Goal: Find specific page/section: Find specific page/section

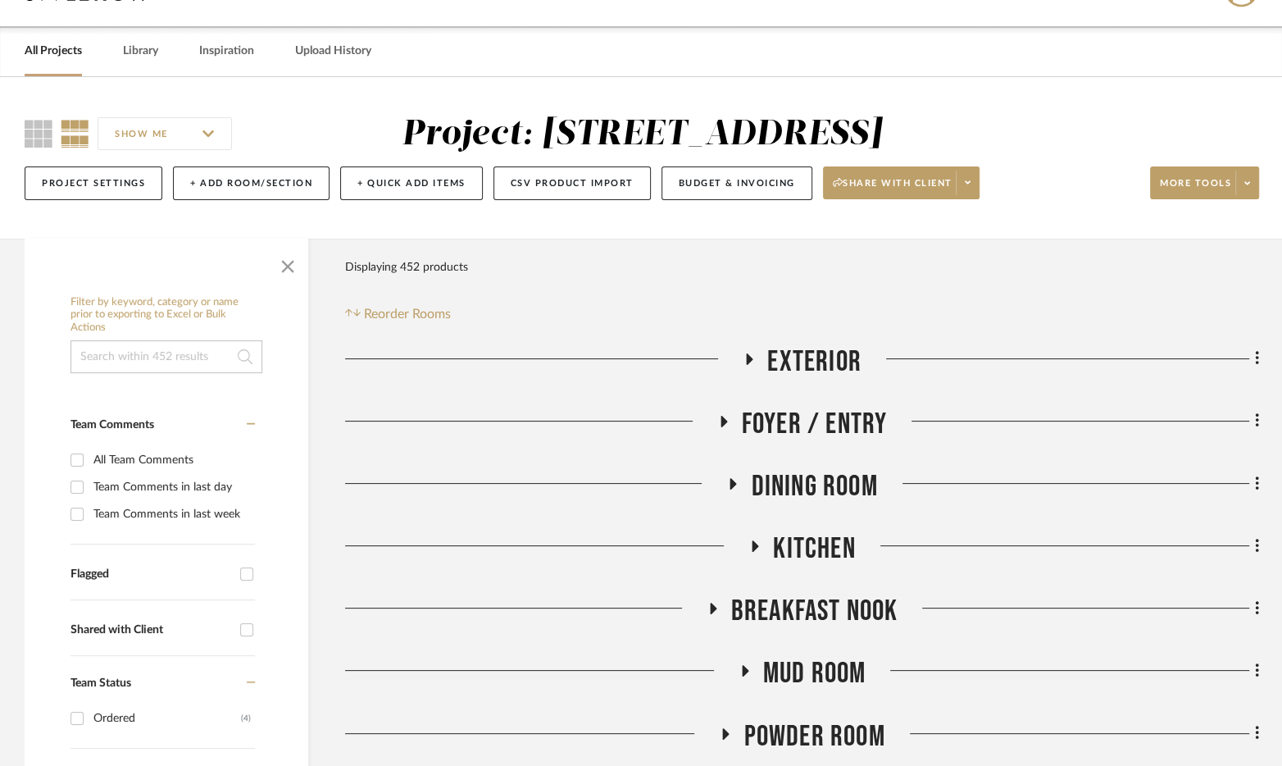
click at [64, 60] on link "All Projects" at bounding box center [53, 51] width 57 height 22
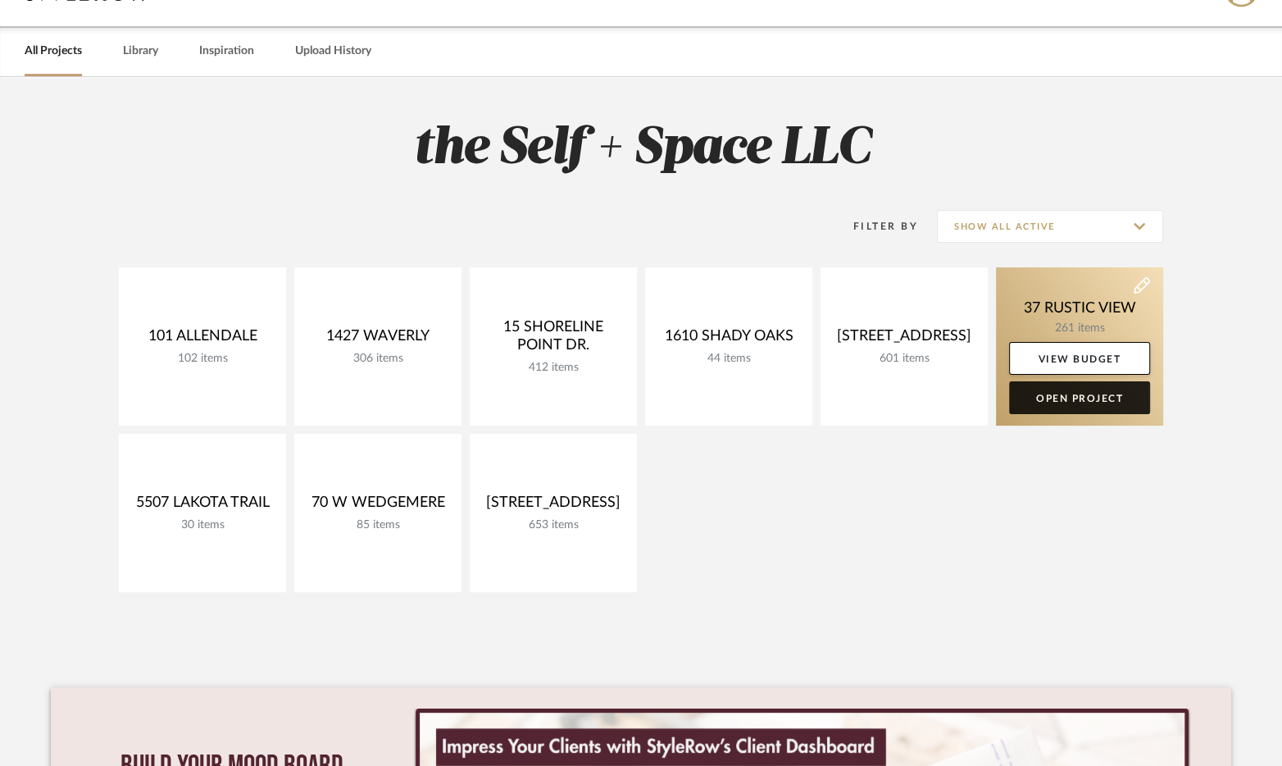
click at [1058, 402] on link "Open Project" at bounding box center [1079, 397] width 141 height 33
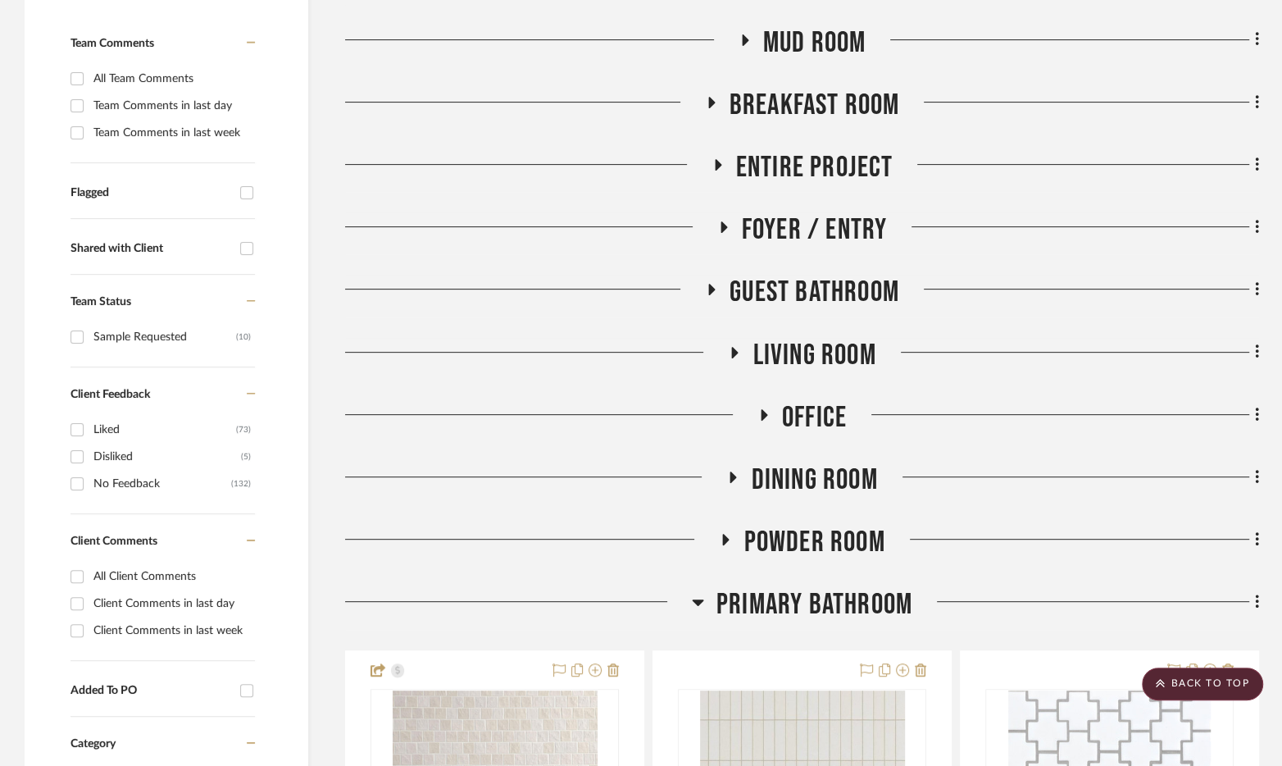
scroll to position [436, 0]
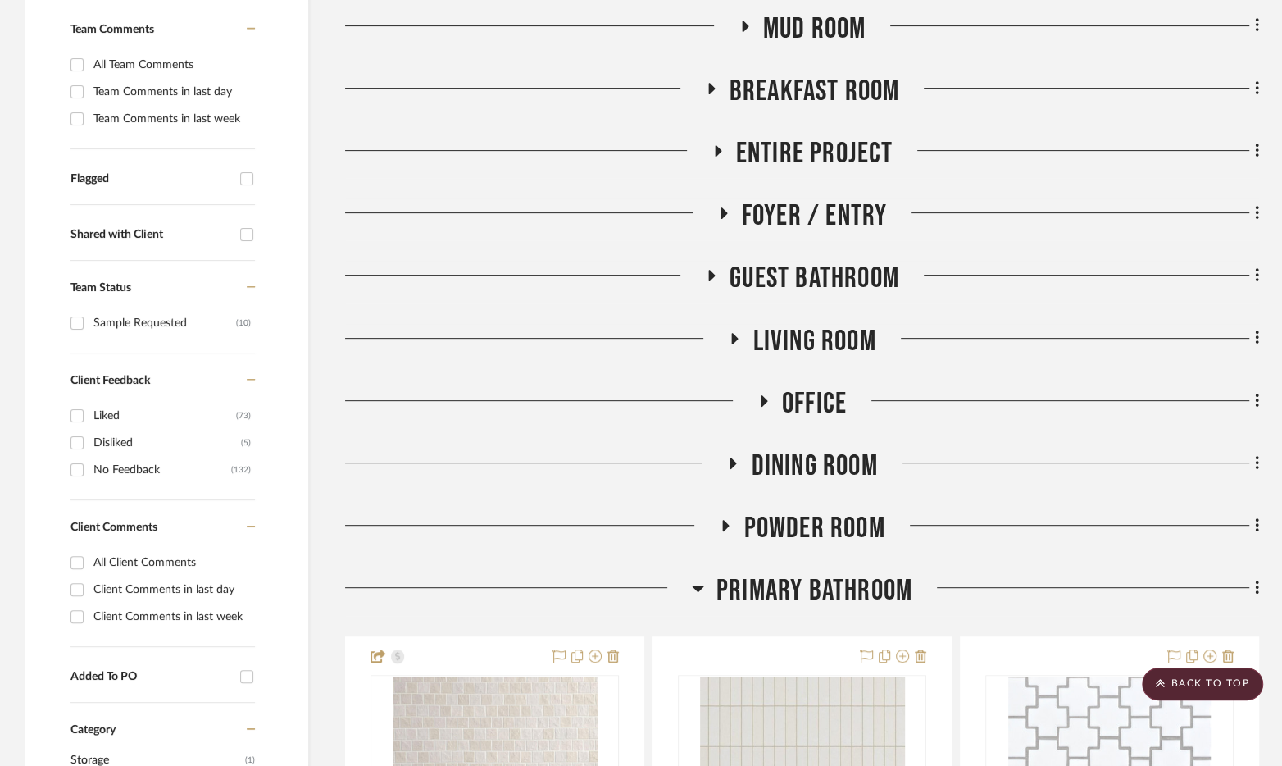
click at [140, 554] on div "All Client Comments" at bounding box center [171, 562] width 157 height 26
click at [90, 554] on input "All Client Comments" at bounding box center [77, 562] width 26 height 26
checkbox input "true"
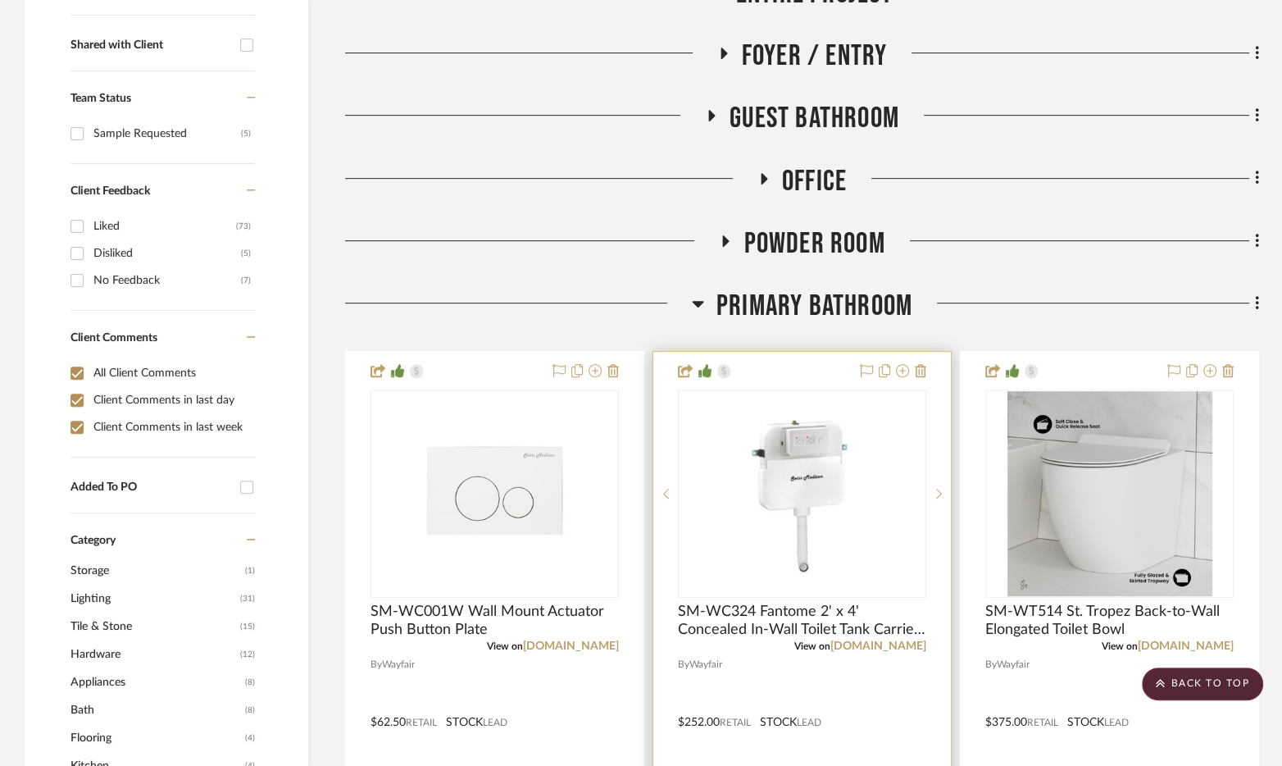
scroll to position [193, 0]
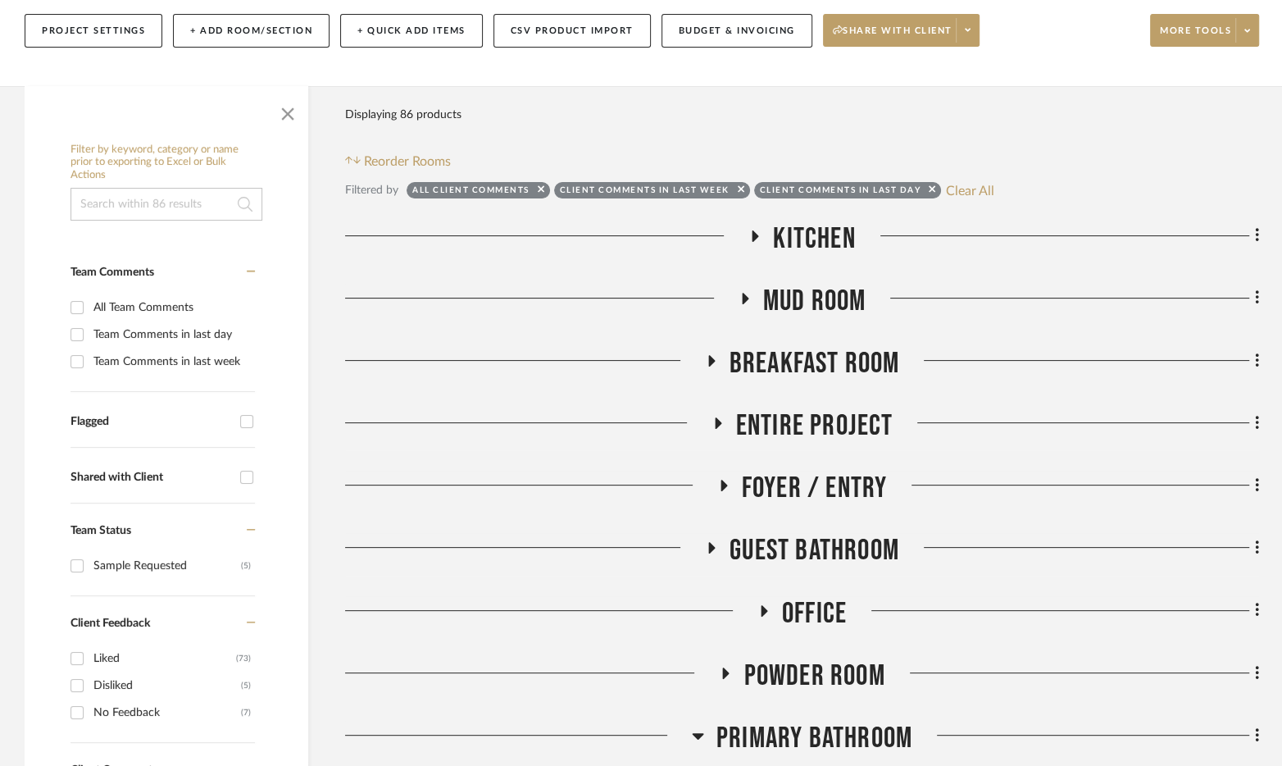
click at [780, 481] on span "Foyer / Entry" at bounding box center [815, 487] width 146 height 35
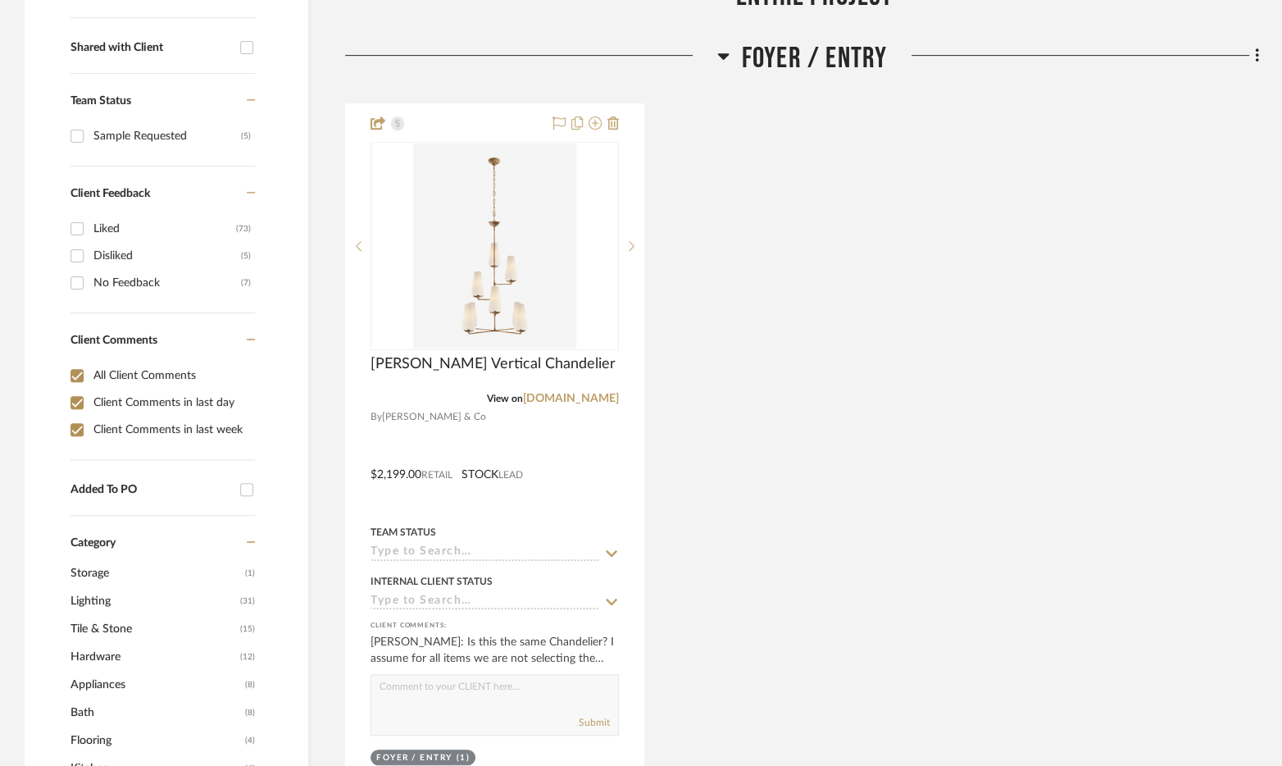
scroll to position [648, 0]
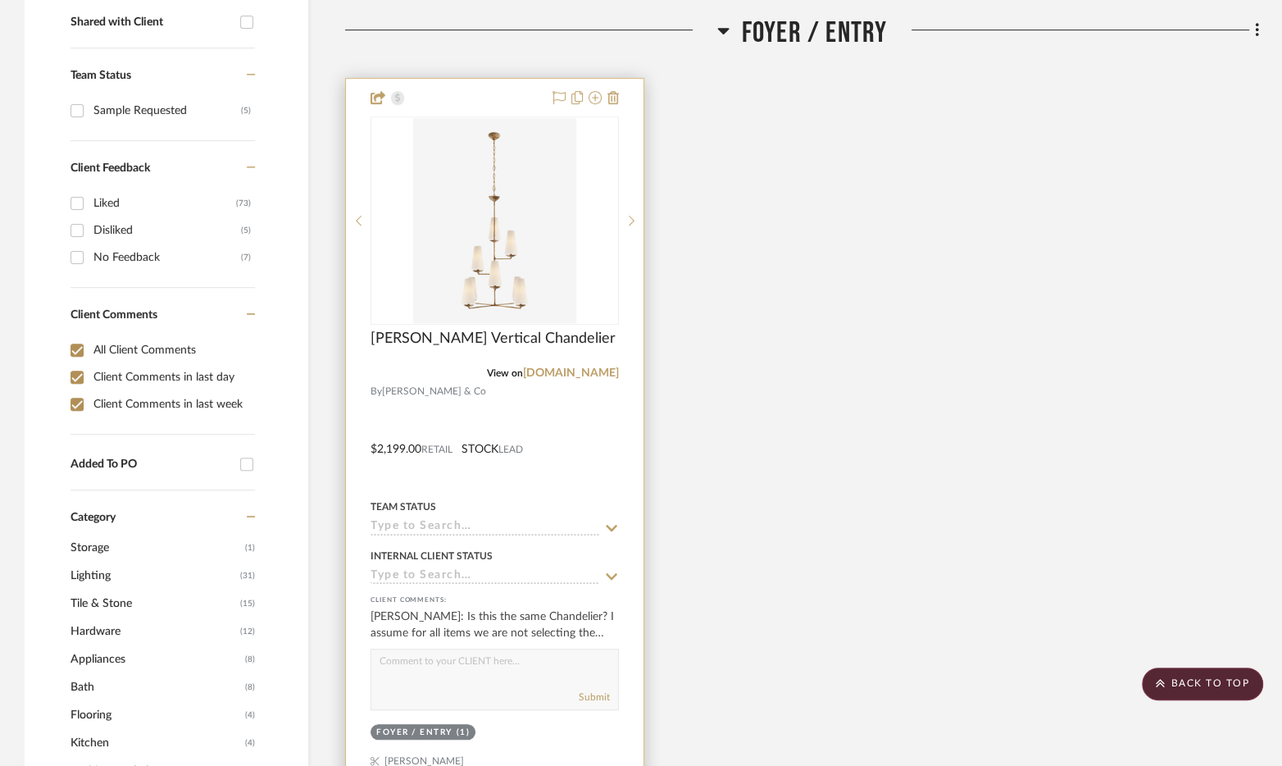
click at [533, 722] on div "Foyer / Entry (1)" at bounding box center [495, 733] width 252 height 23
click at [620, 580] on div at bounding box center [495, 437] width 298 height 717
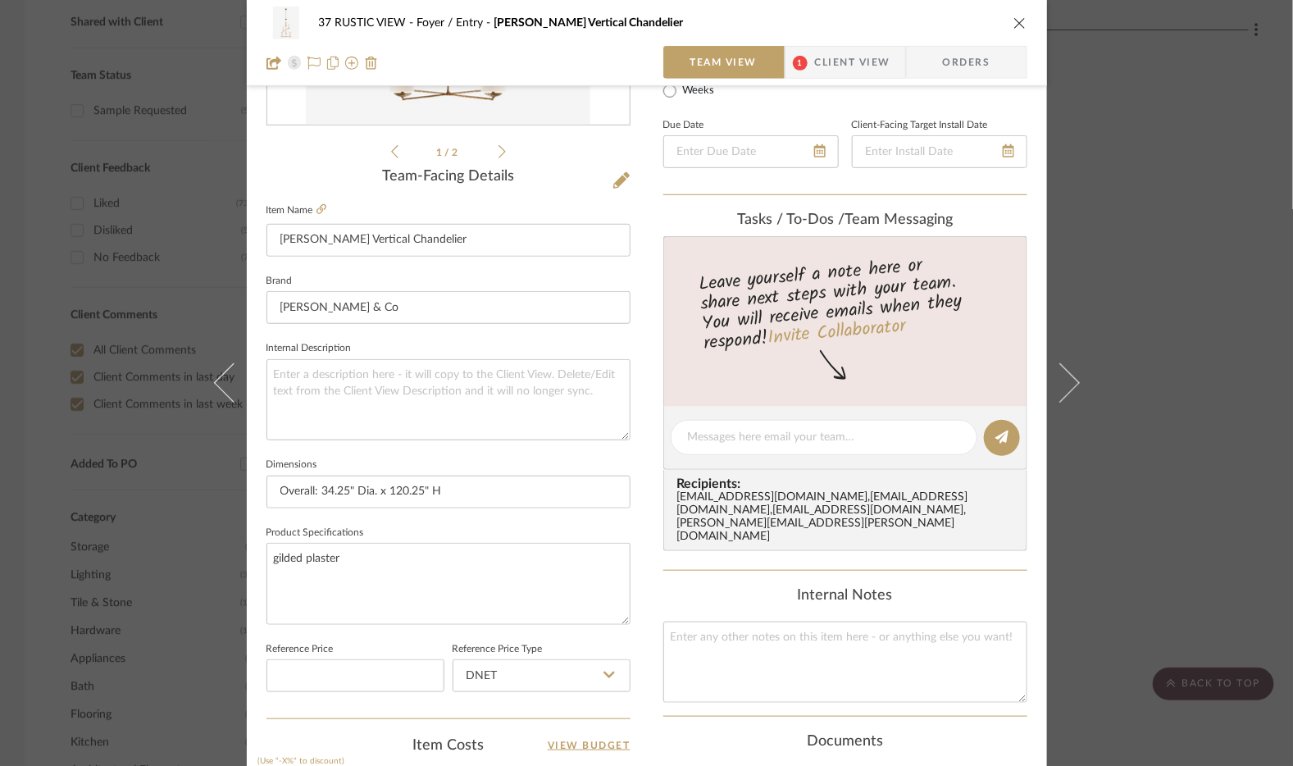
scroll to position [307, 0]
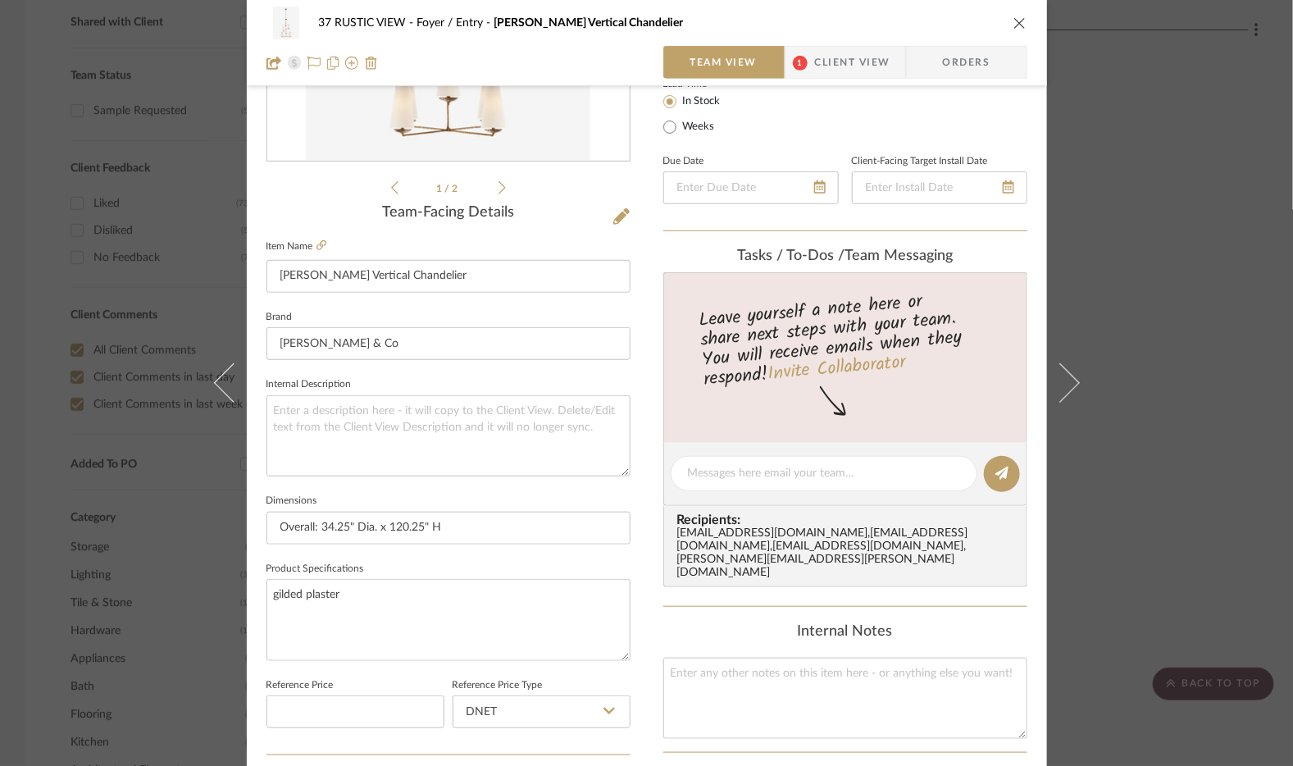
click at [871, 76] on span "Client View" at bounding box center [852, 62] width 75 height 33
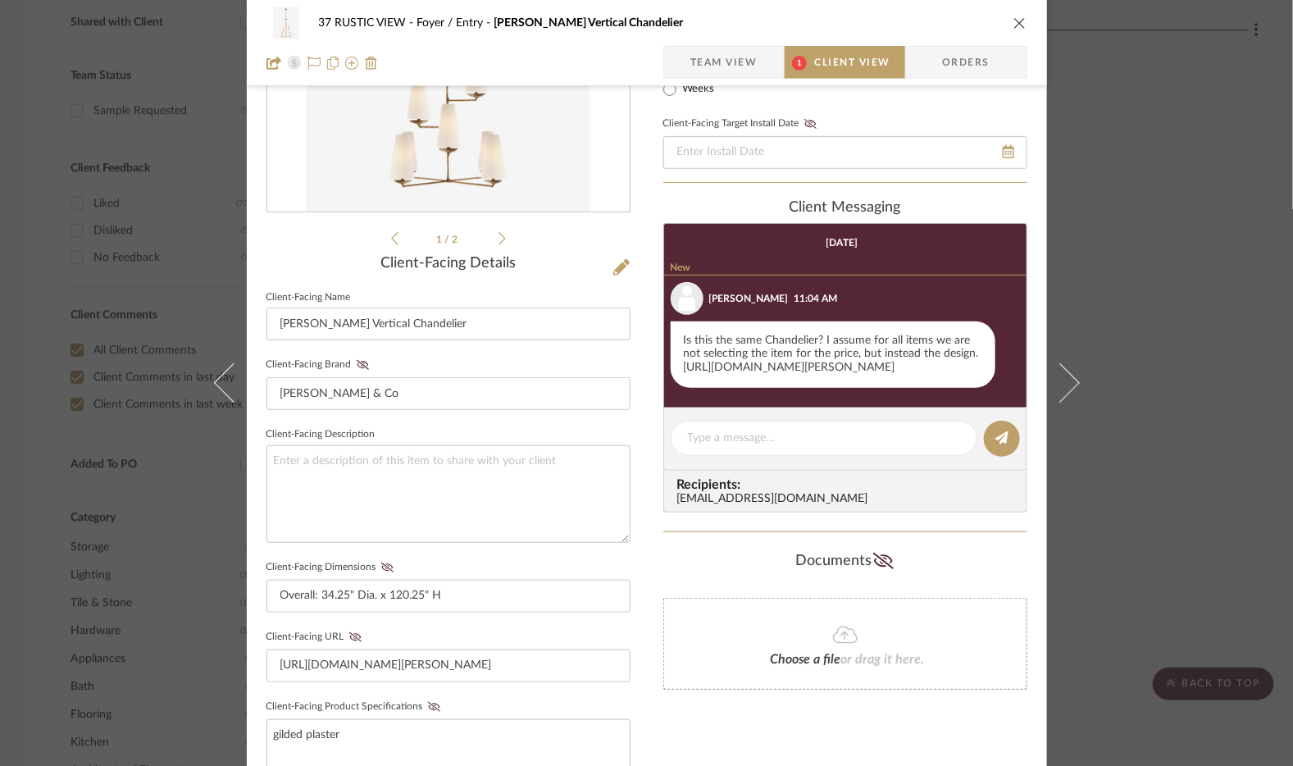
scroll to position [239, 0]
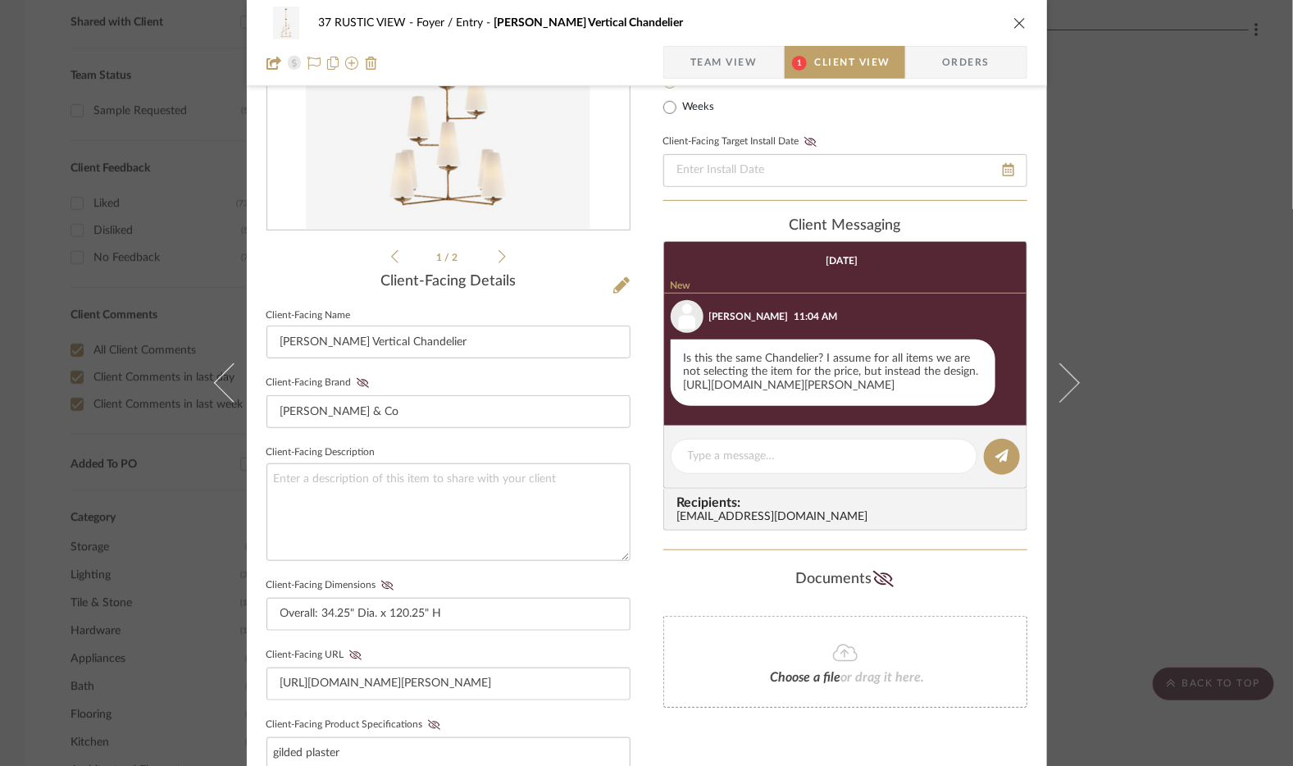
click at [711, 391] on link "[URL][DOMAIN_NAME][PERSON_NAME]" at bounding box center [789, 385] width 211 height 11
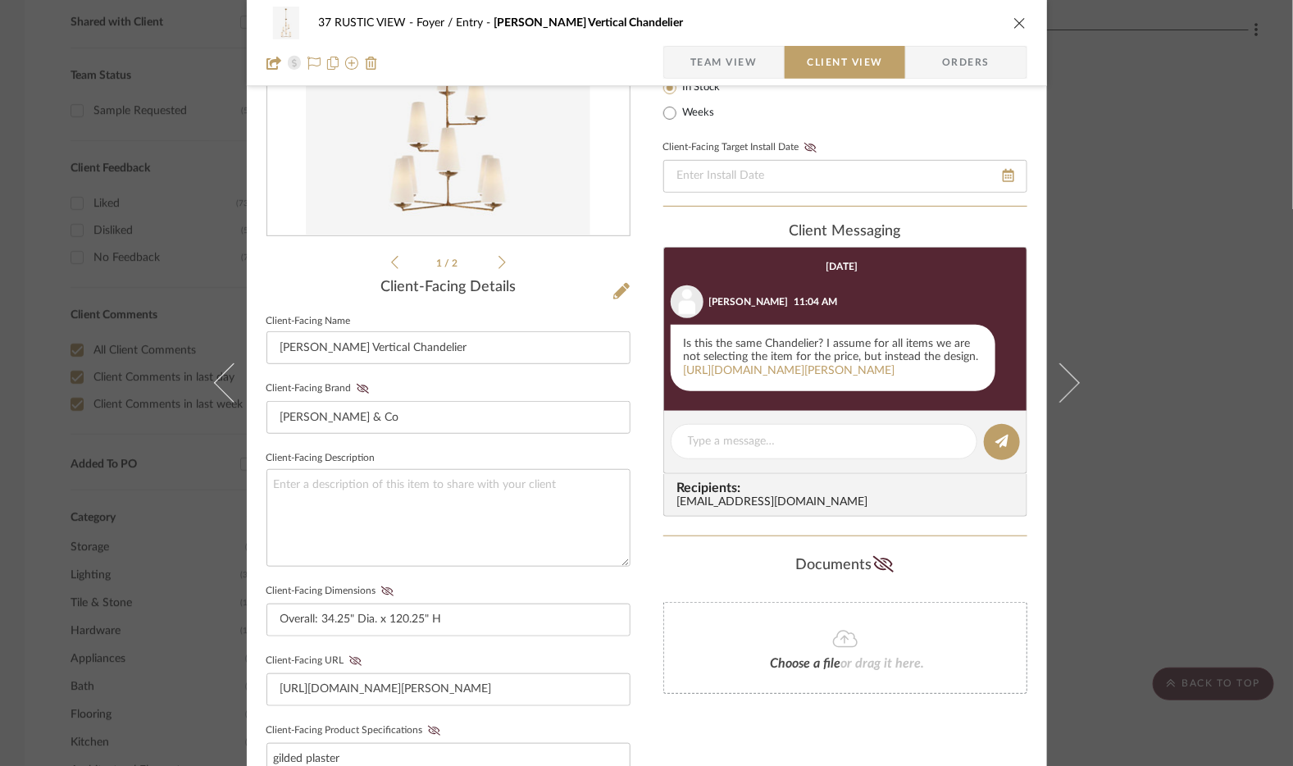
scroll to position [242, 0]
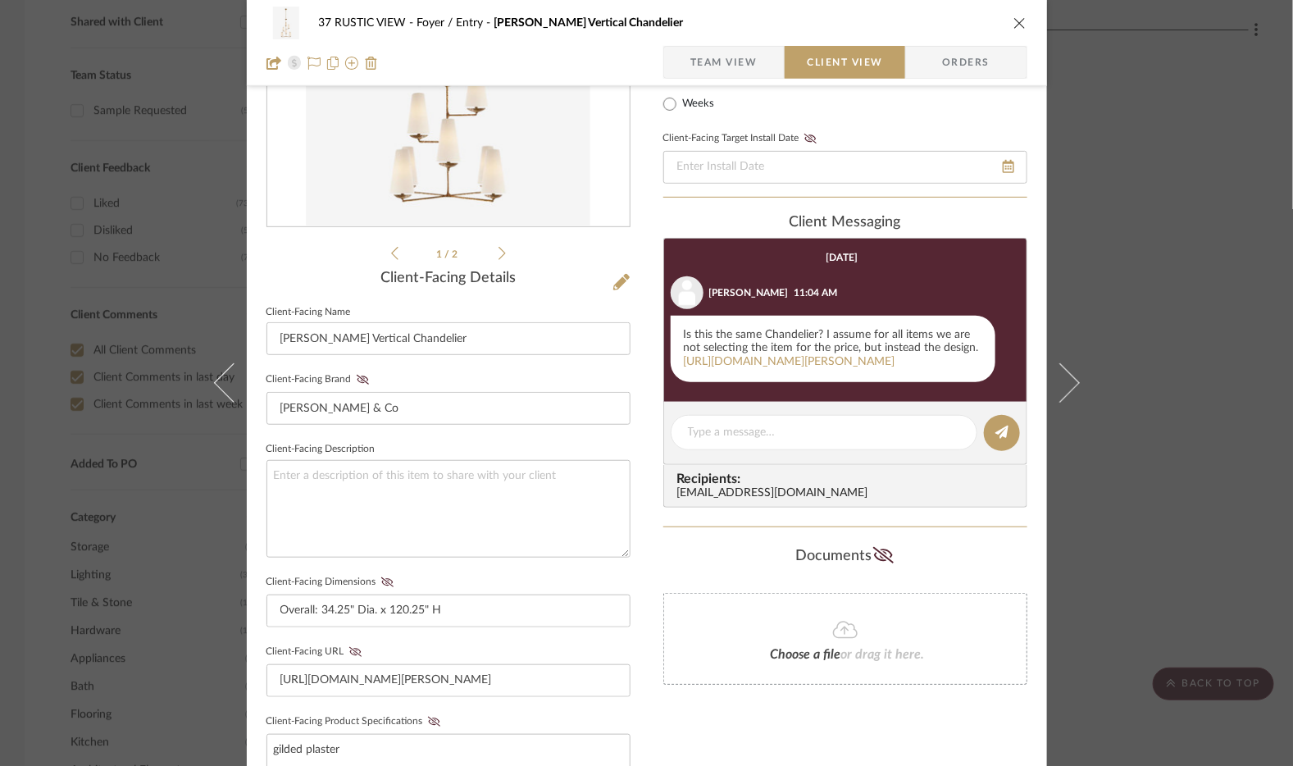
click at [823, 343] on div "Is this the same Chandelier? I assume for all items we are not selecting the it…" at bounding box center [832, 349] width 325 height 66
click at [822, 343] on div "Is this the same Chandelier? I assume for all items we are not selecting the it…" at bounding box center [832, 349] width 325 height 66
drag, startPoint x: 938, startPoint y: 365, endPoint x: 949, endPoint y: 386, distance: 24.2
click at [952, 382] on div "Is this the same Chandelier? I assume for all items we are not selecting the it…" at bounding box center [832, 349] width 325 height 66
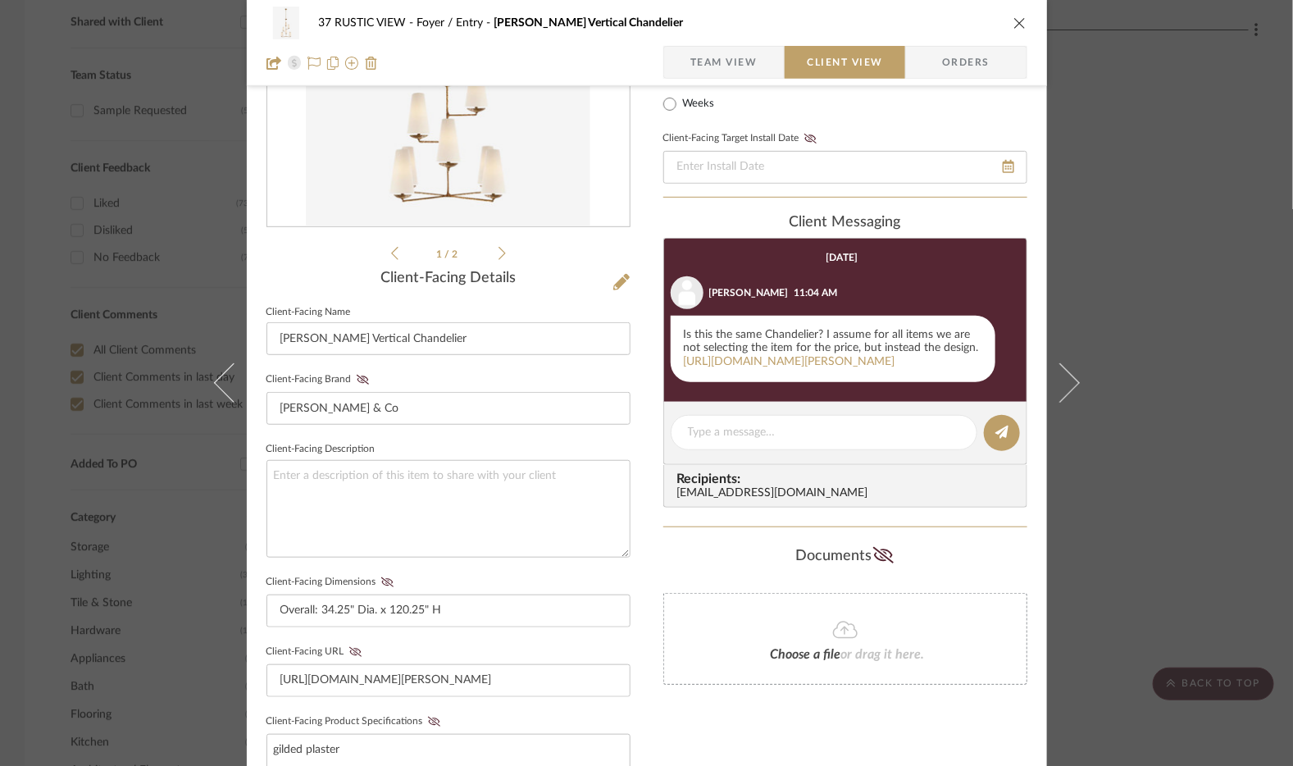
click at [1005, 29] on div "37 RUSTIC VIEW Foyer / Entry [PERSON_NAME] Vertical Chandelier" at bounding box center [646, 23] width 761 height 33
click at [1006, 29] on div "37 RUSTIC VIEW Foyer / Entry [PERSON_NAME] Vertical Chandelier" at bounding box center [646, 23] width 761 height 33
click at [1020, 20] on icon "close" at bounding box center [1019, 22] width 13 height 13
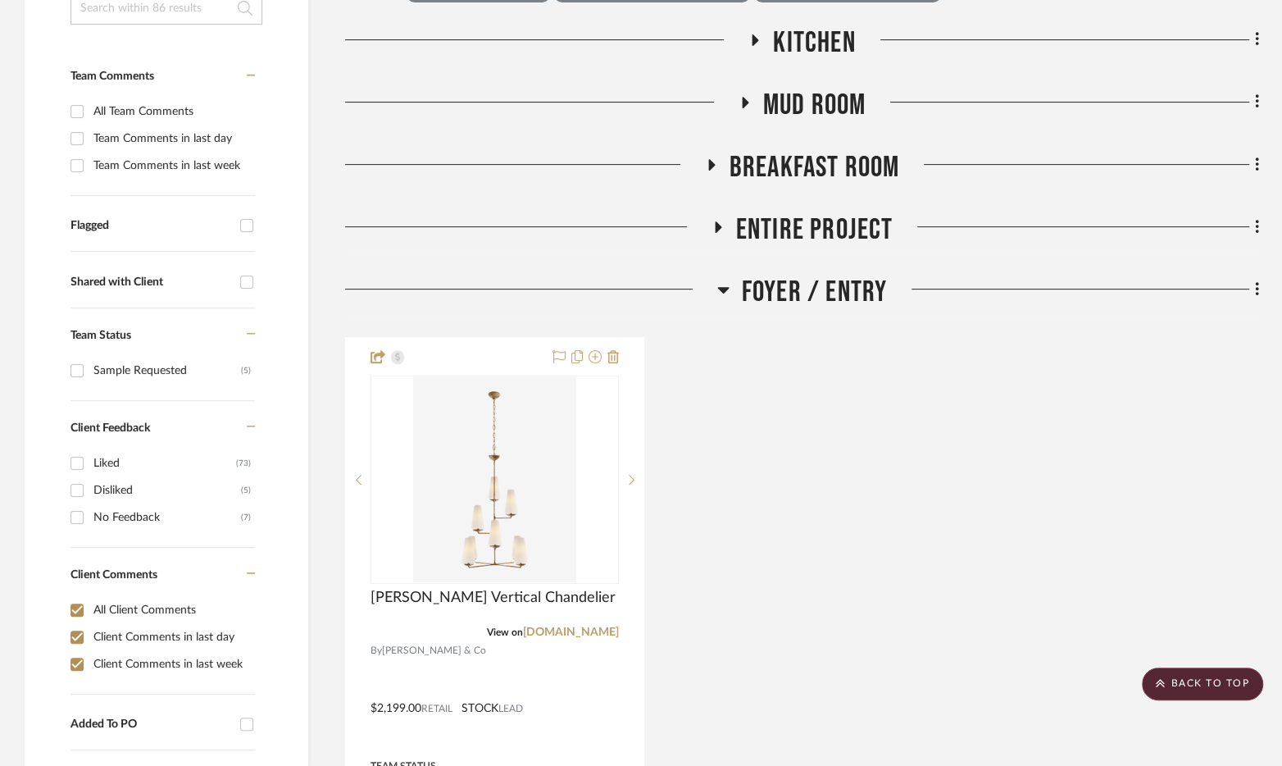
scroll to position [264, 0]
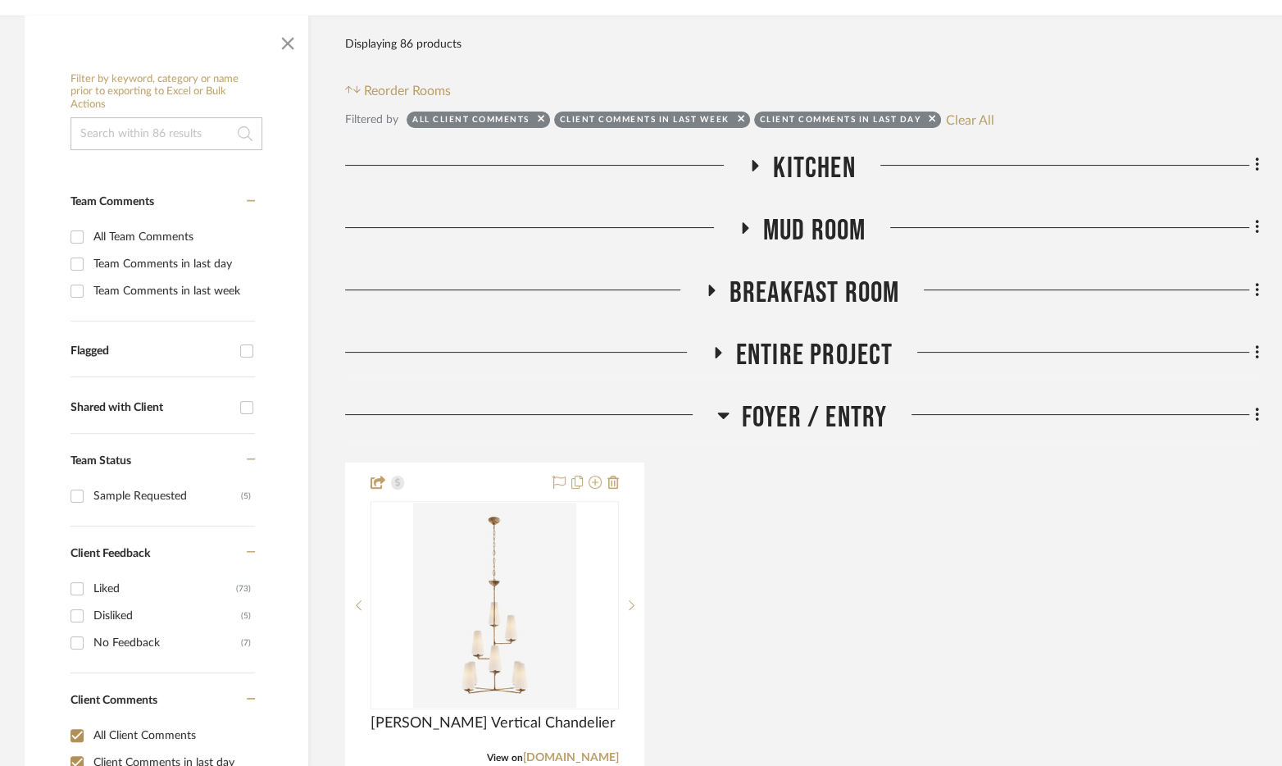
click at [807, 166] on span "Kitchen" at bounding box center [814, 168] width 82 height 35
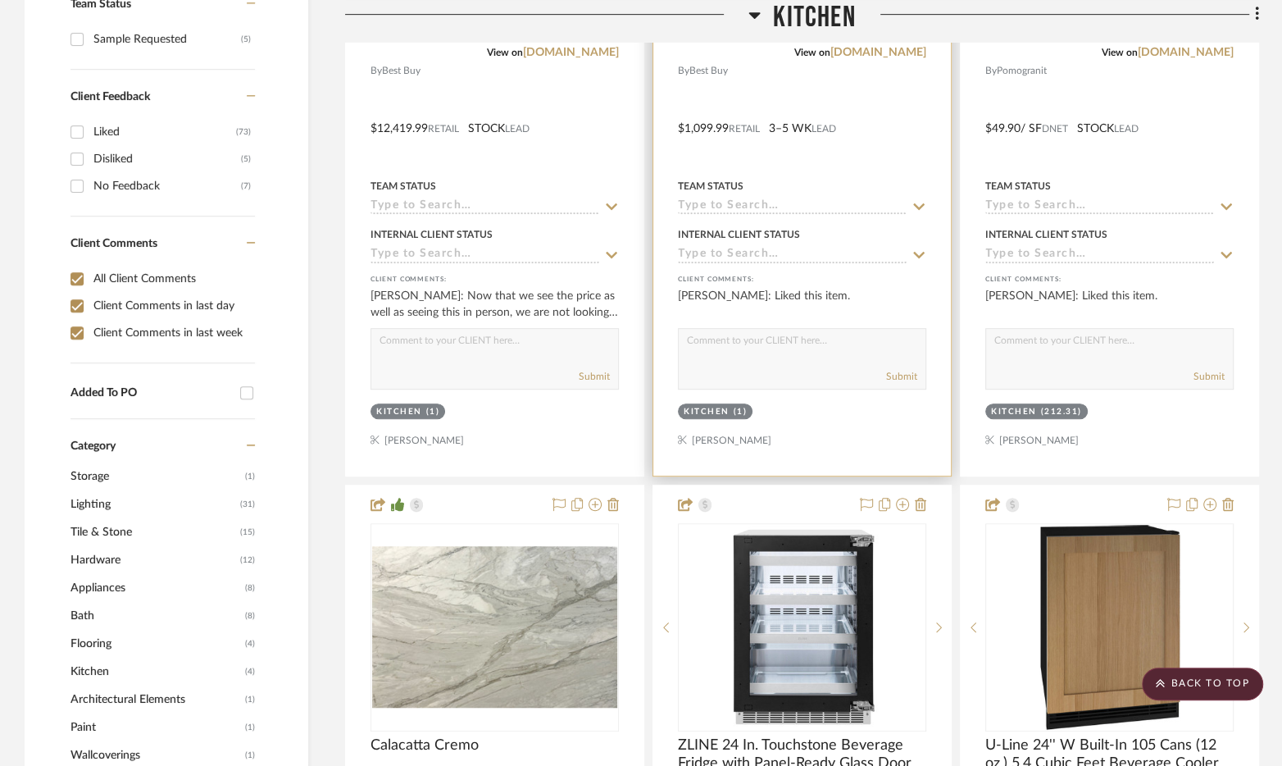
scroll to position [739, 0]
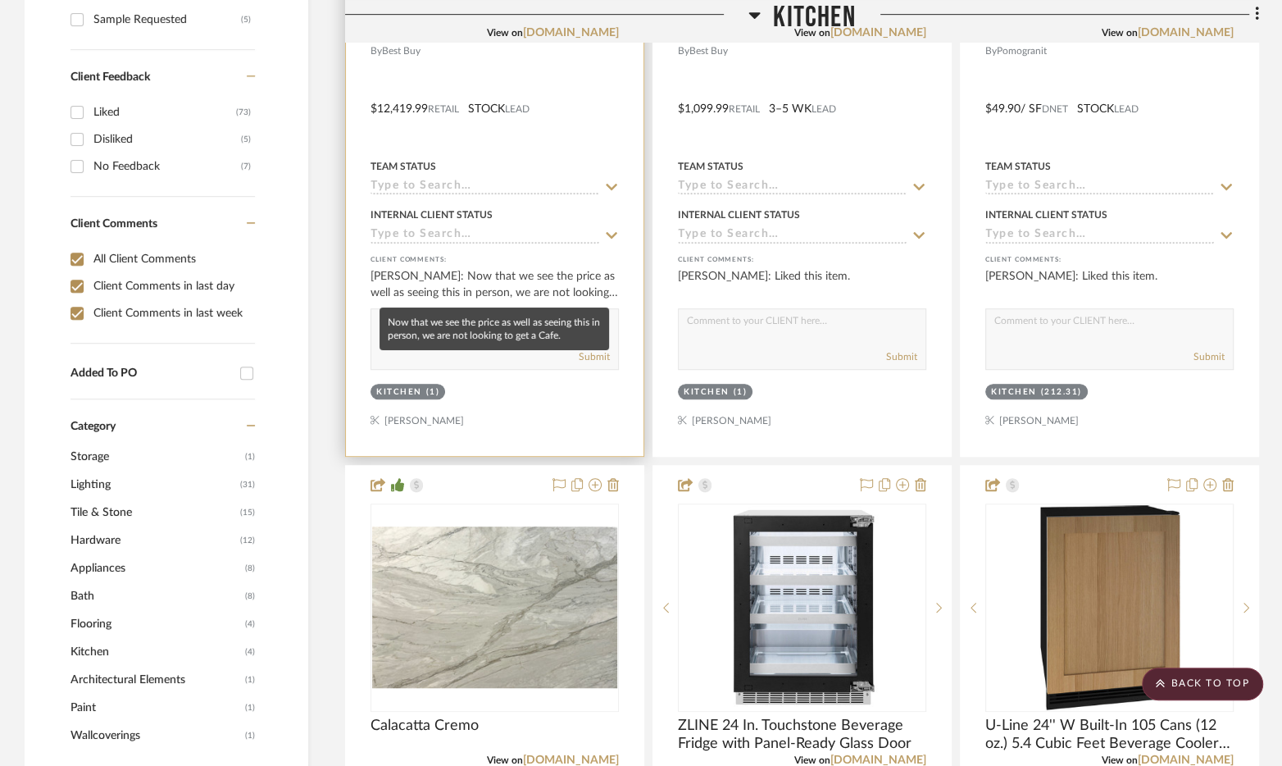
click at [498, 292] on div "[PERSON_NAME]: Now that we see the price as well as seeing this in person, we a…" at bounding box center [494, 284] width 248 height 33
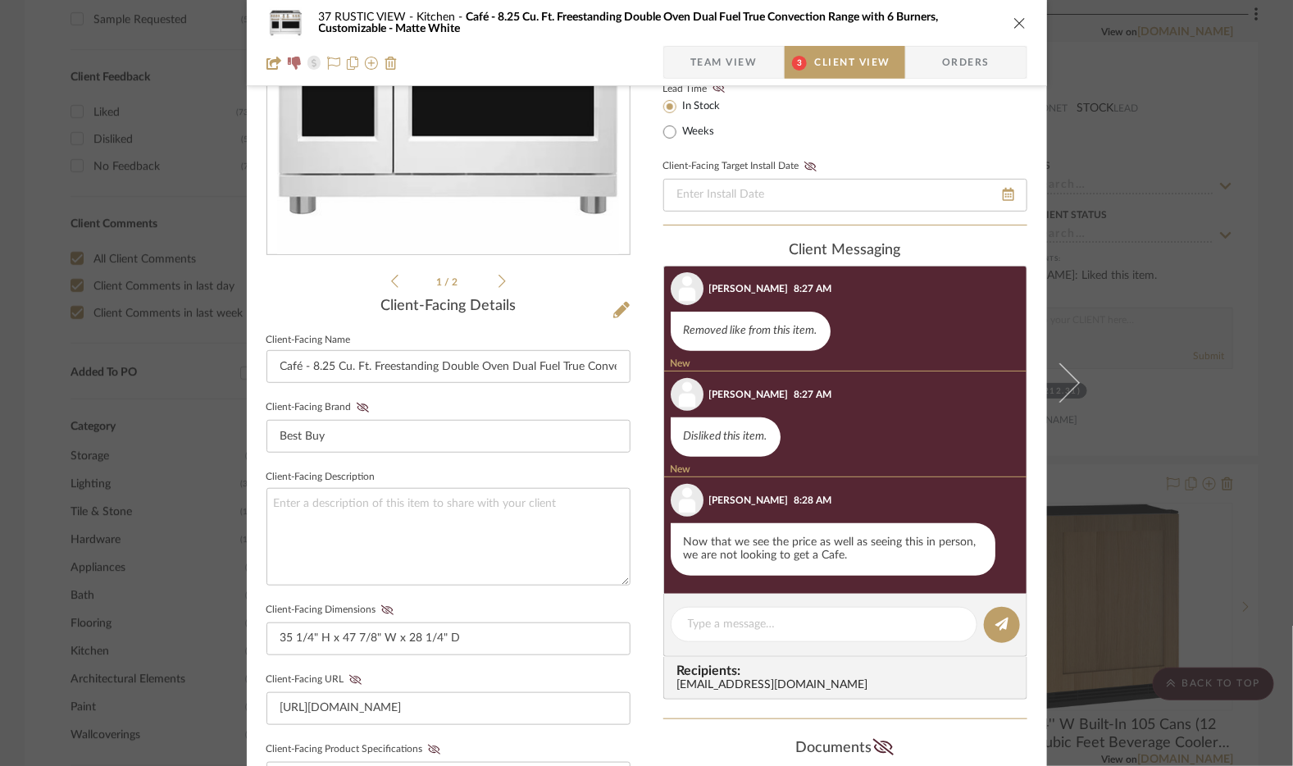
scroll to position [0, 0]
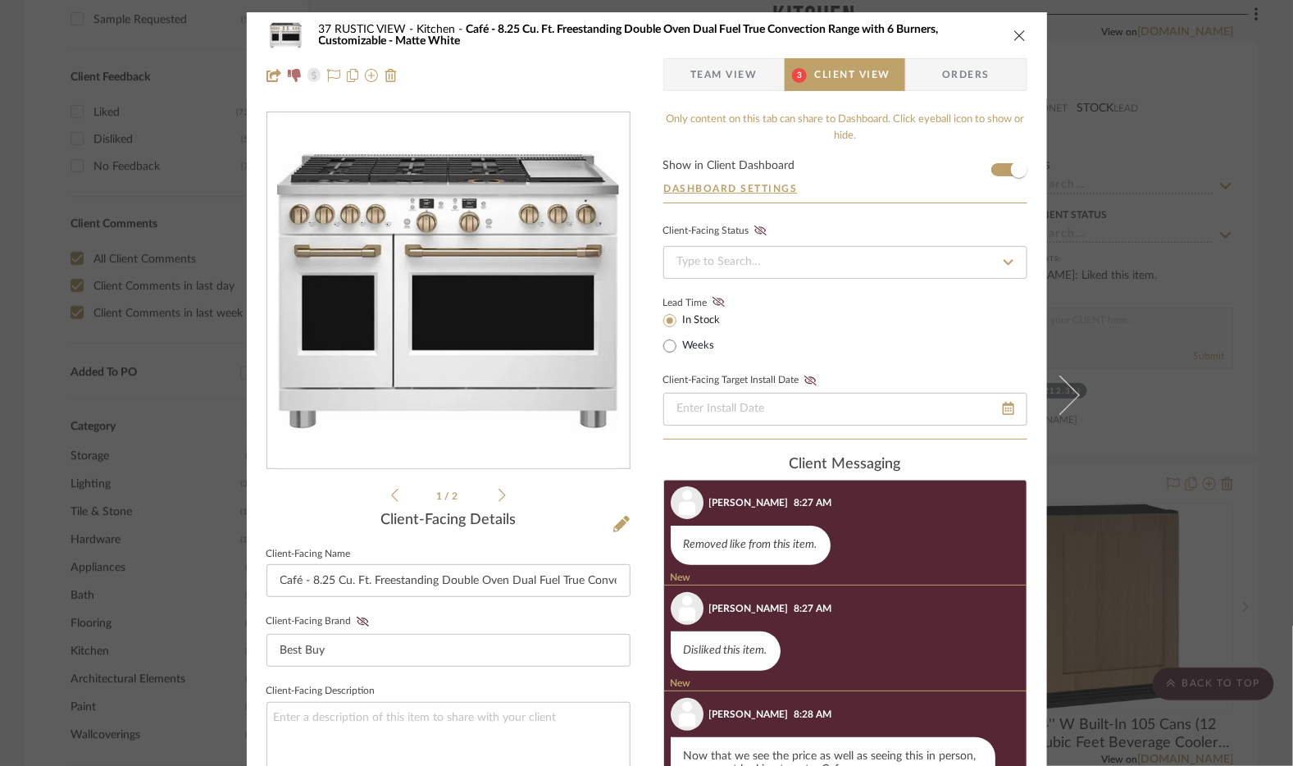
click at [1011, 27] on div "37 RUSTIC VIEW Kitchen Café - 8.25 Cu. Ft. Freestanding Double Oven Dual Fuel T…" at bounding box center [646, 35] width 761 height 33
click at [1015, 36] on icon "close" at bounding box center [1019, 35] width 13 height 13
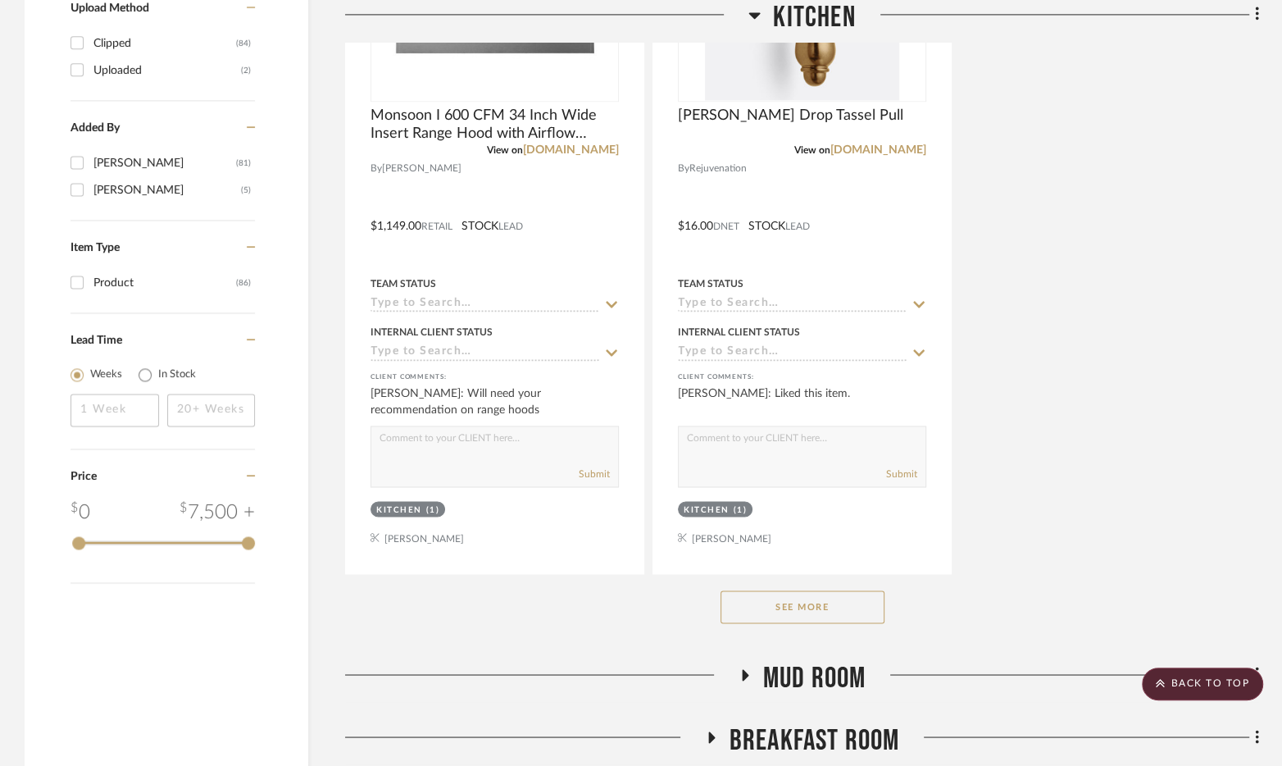
scroll to position [2127, 0]
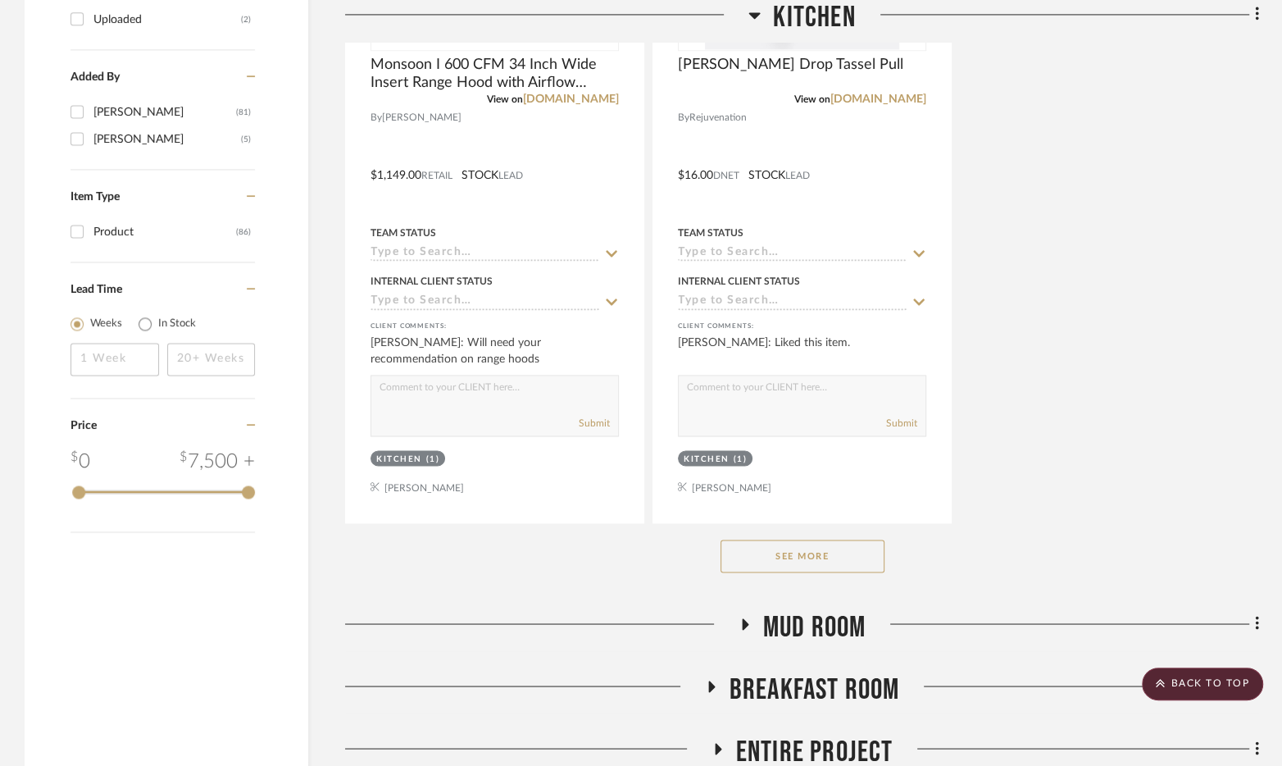
click at [819, 557] on button "See More" at bounding box center [802, 555] width 164 height 33
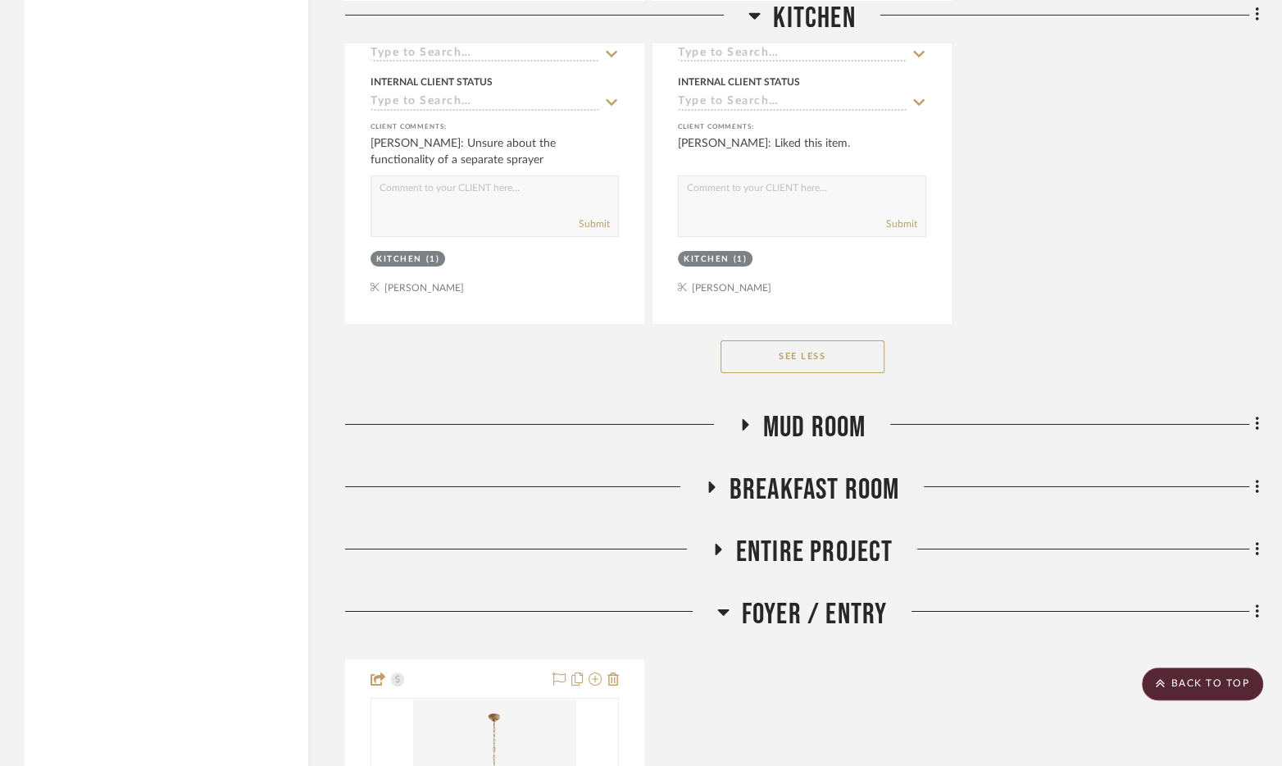
scroll to position [9599, 0]
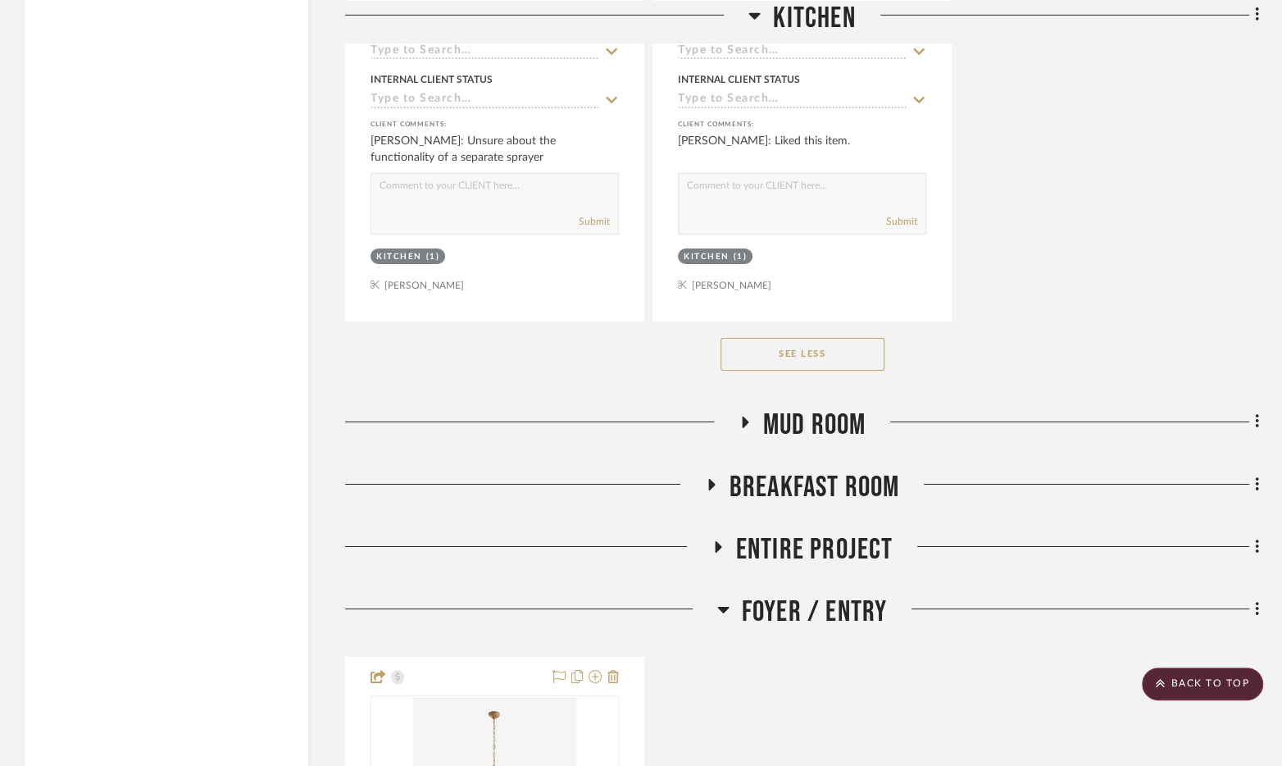
click at [825, 407] on span "Mud Room" at bounding box center [814, 424] width 103 height 35
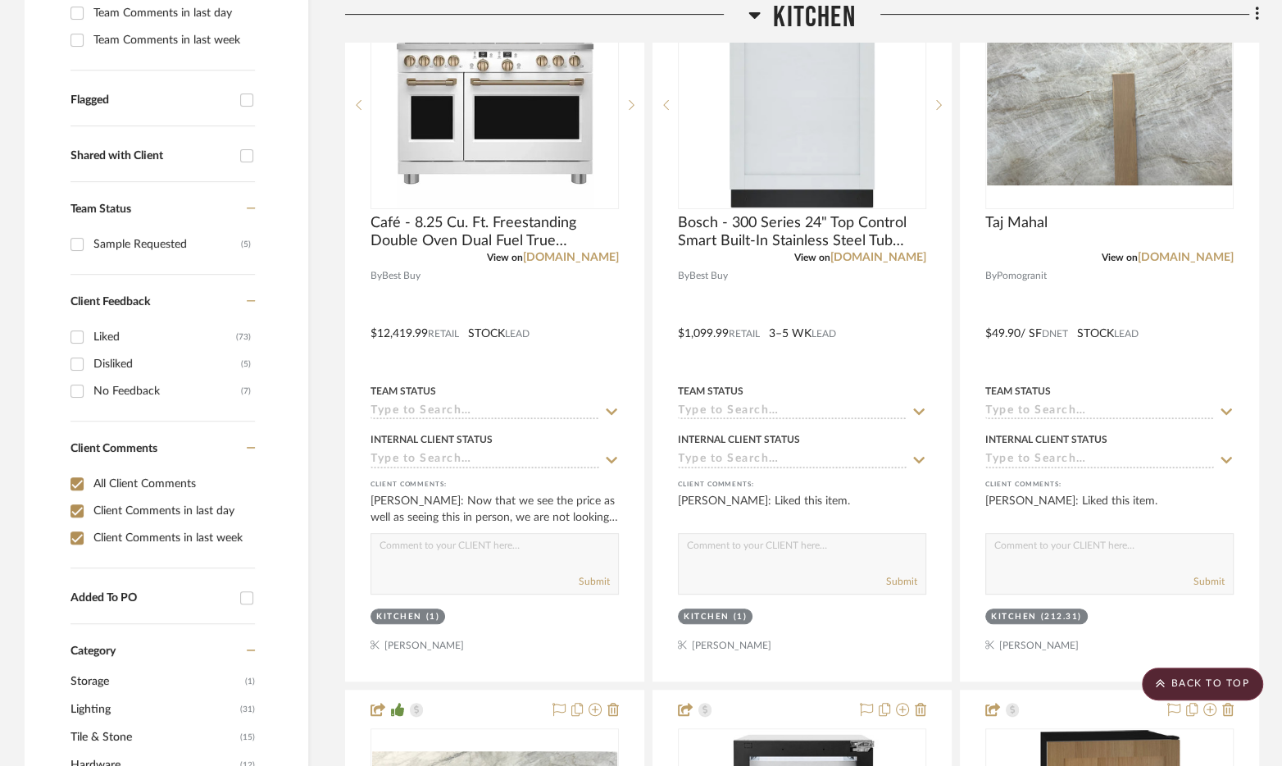
scroll to position [0, 0]
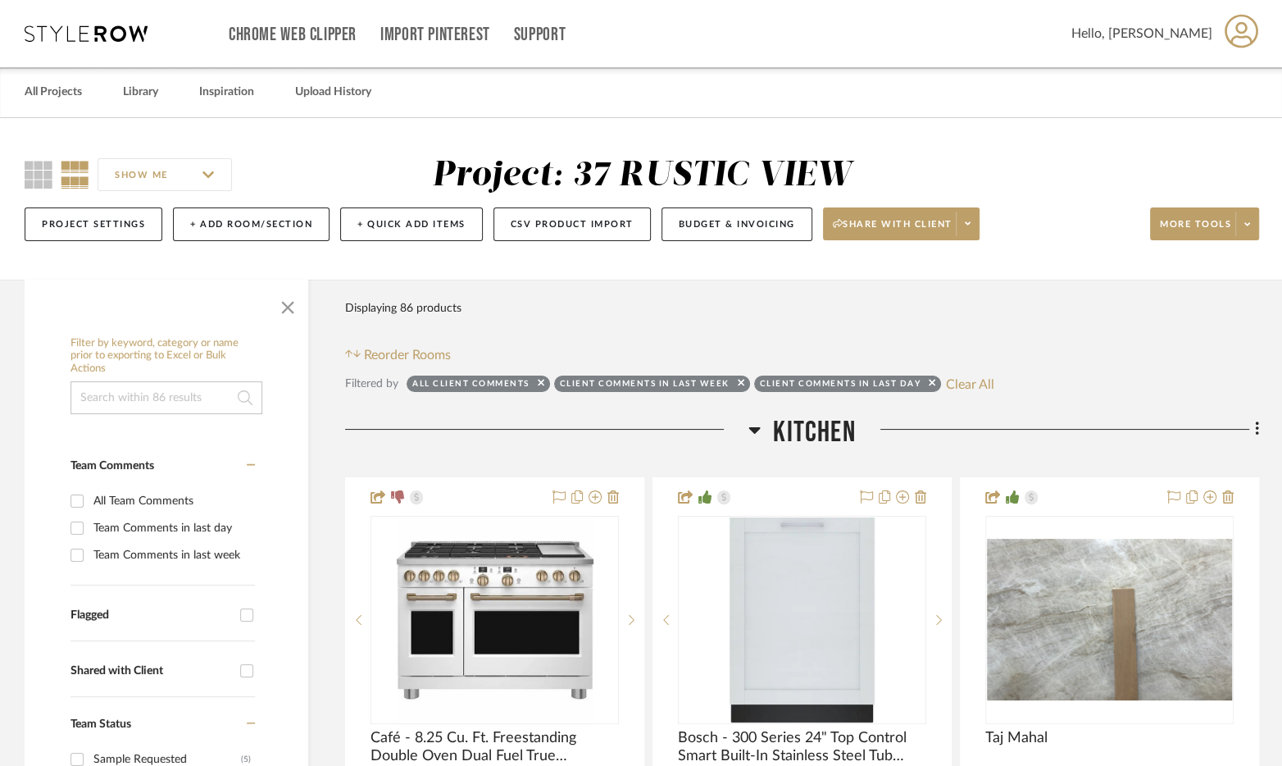
click at [820, 438] on span "Kitchen" at bounding box center [814, 432] width 82 height 35
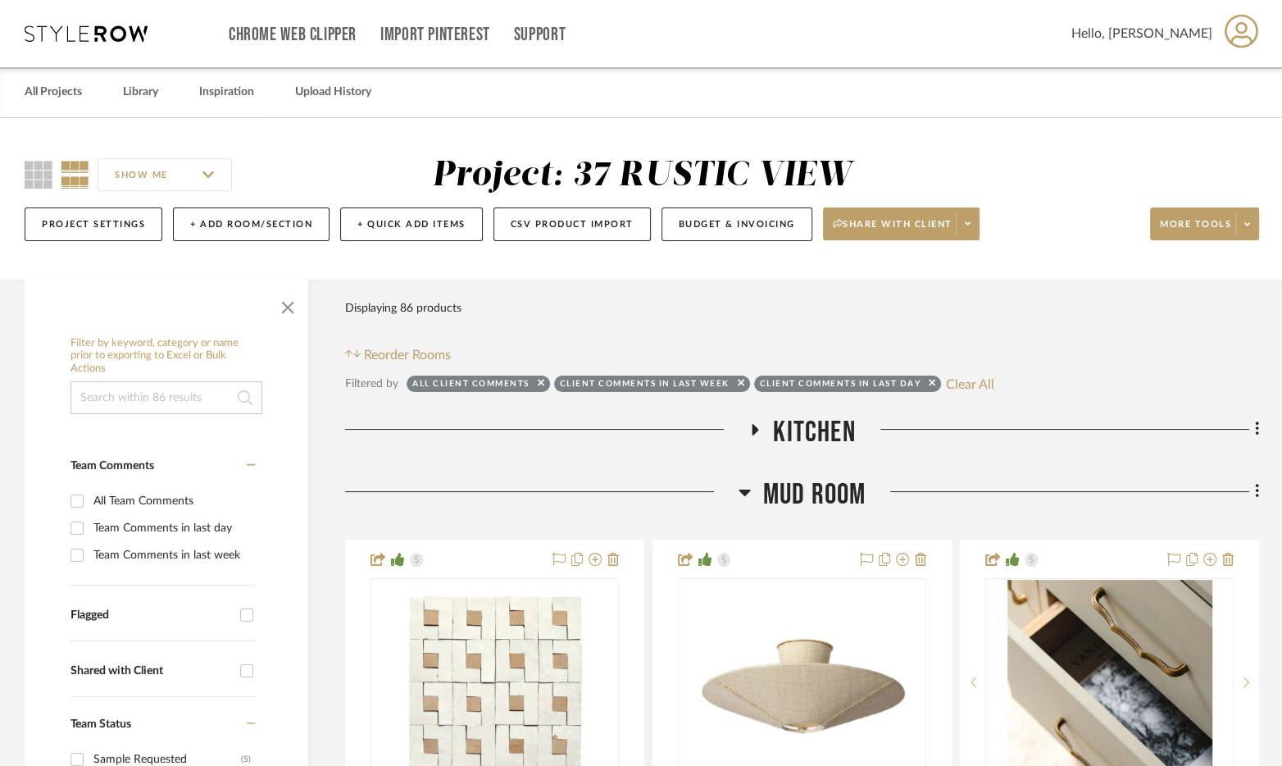
click at [811, 502] on span "Mud Room" at bounding box center [814, 494] width 103 height 35
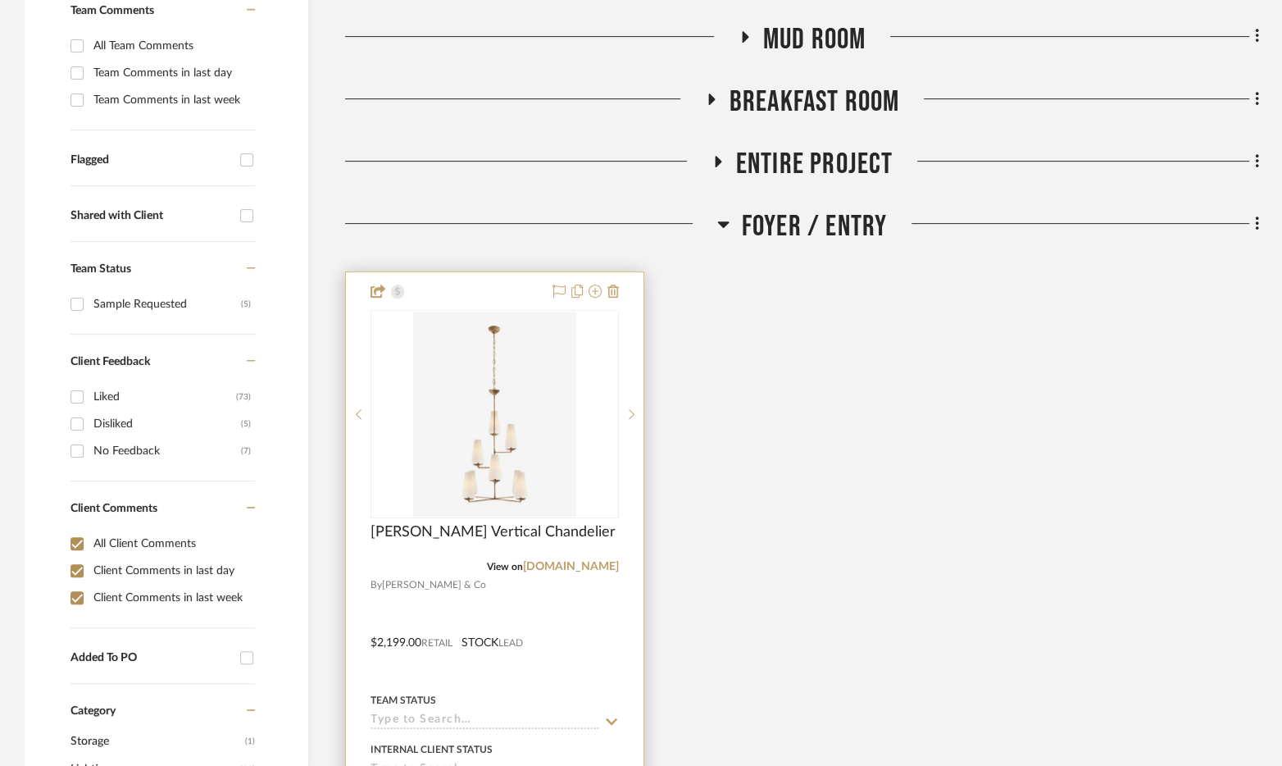
scroll to position [471, 0]
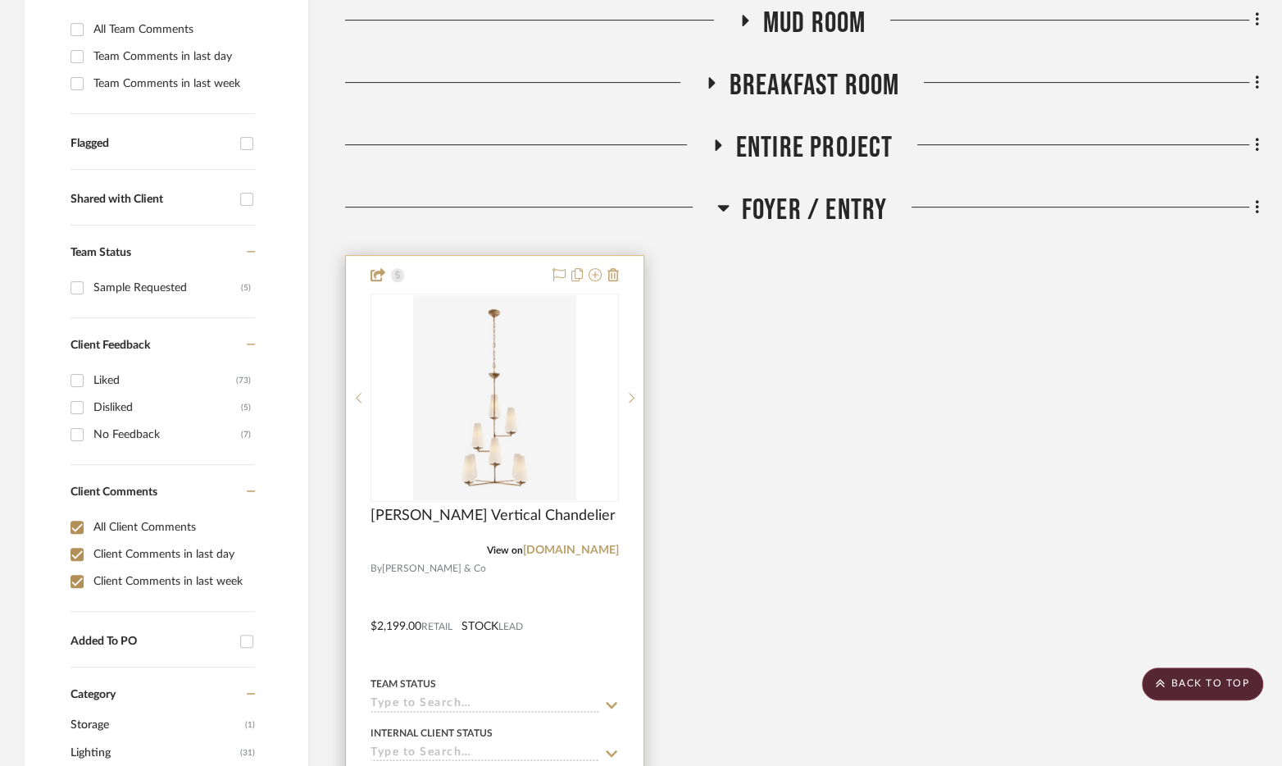
click at [608, 586] on div at bounding box center [495, 614] width 298 height 717
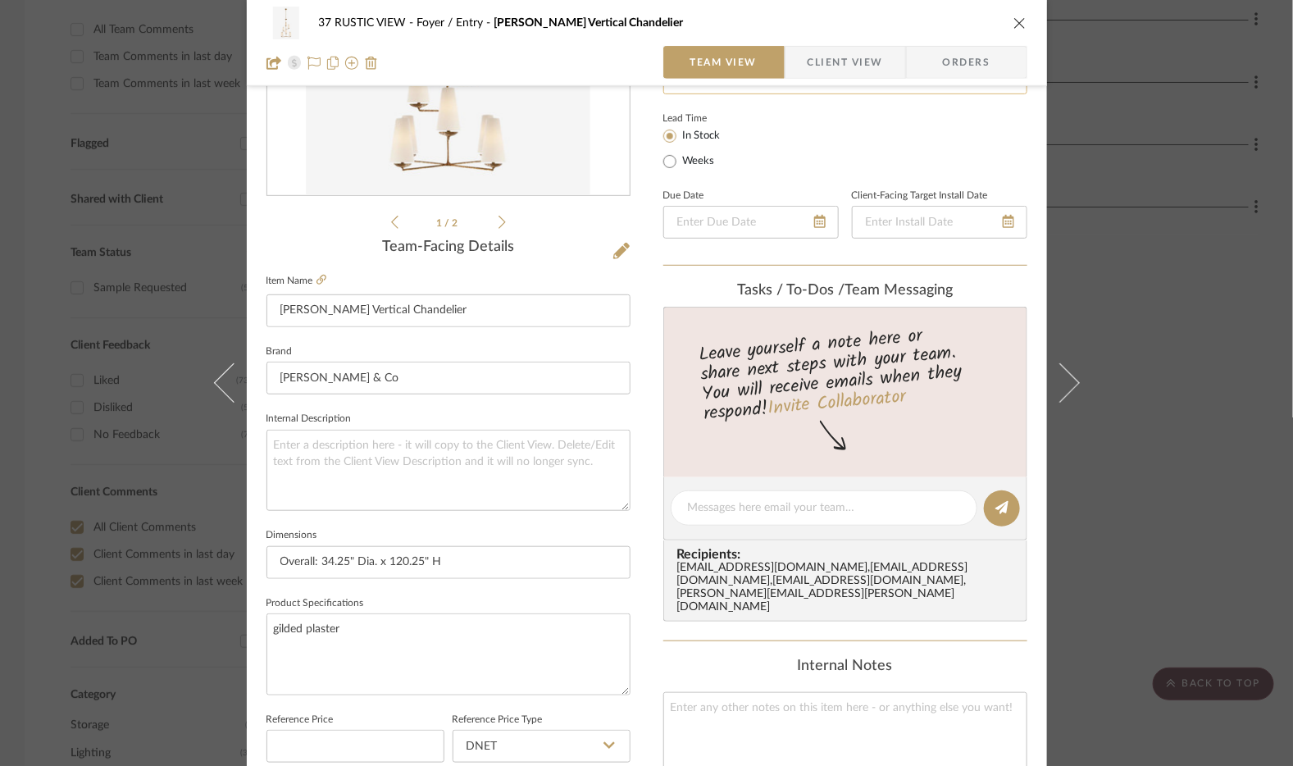
scroll to position [270, 0]
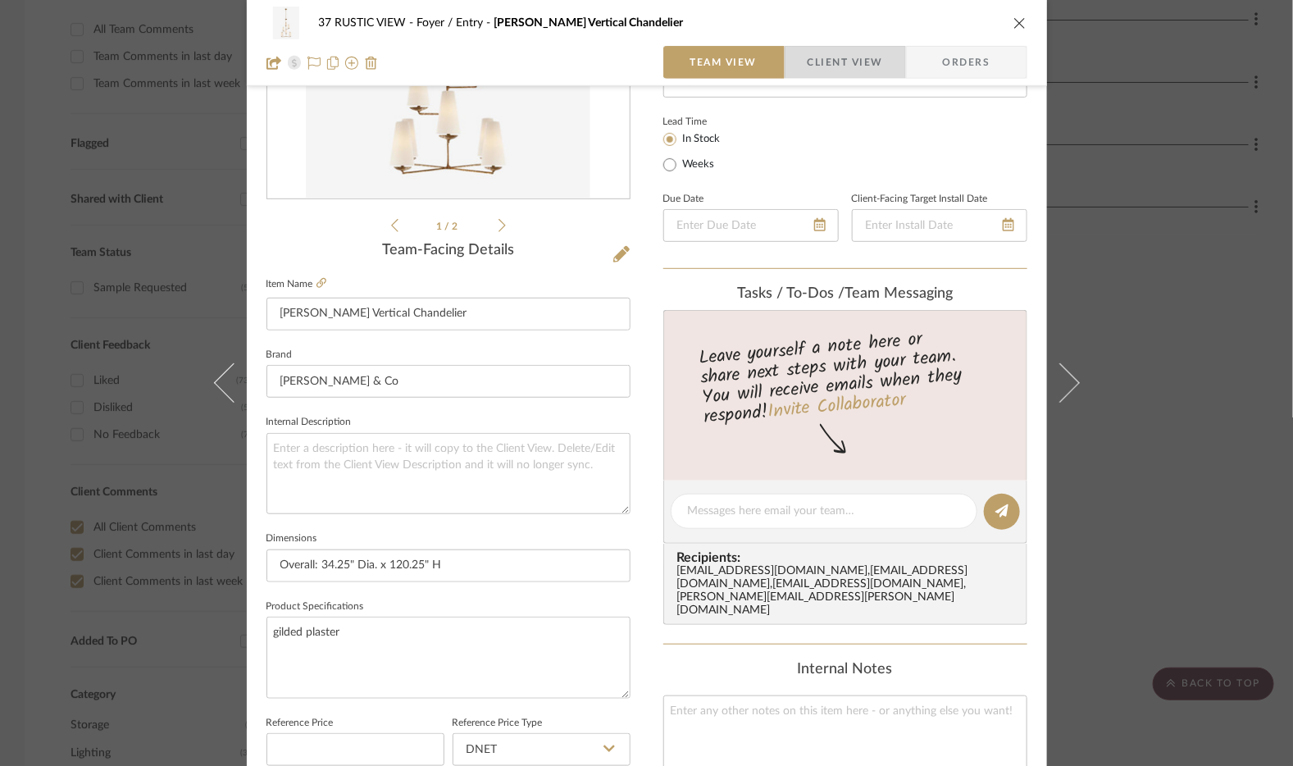
click at [843, 52] on span "Client View" at bounding box center [844, 62] width 75 height 33
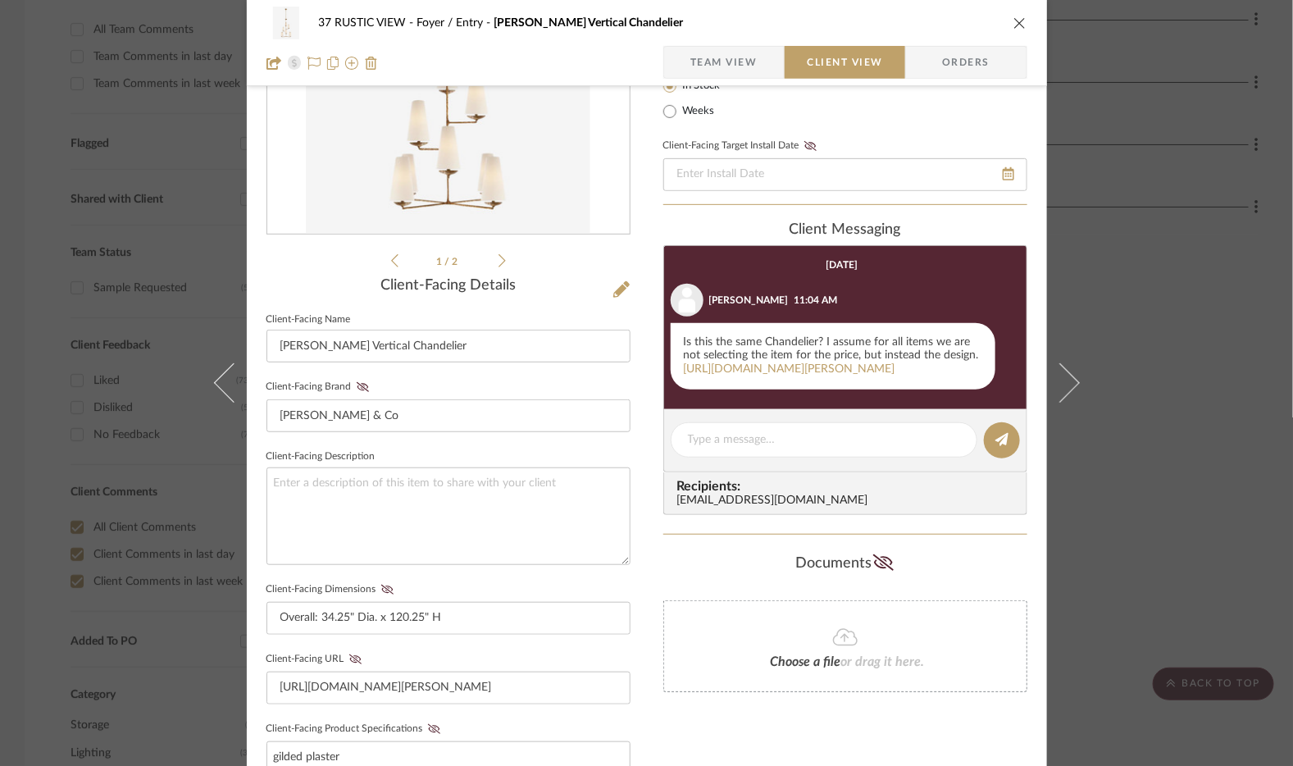
scroll to position [229, 0]
